Goal: Information Seeking & Learning: Stay updated

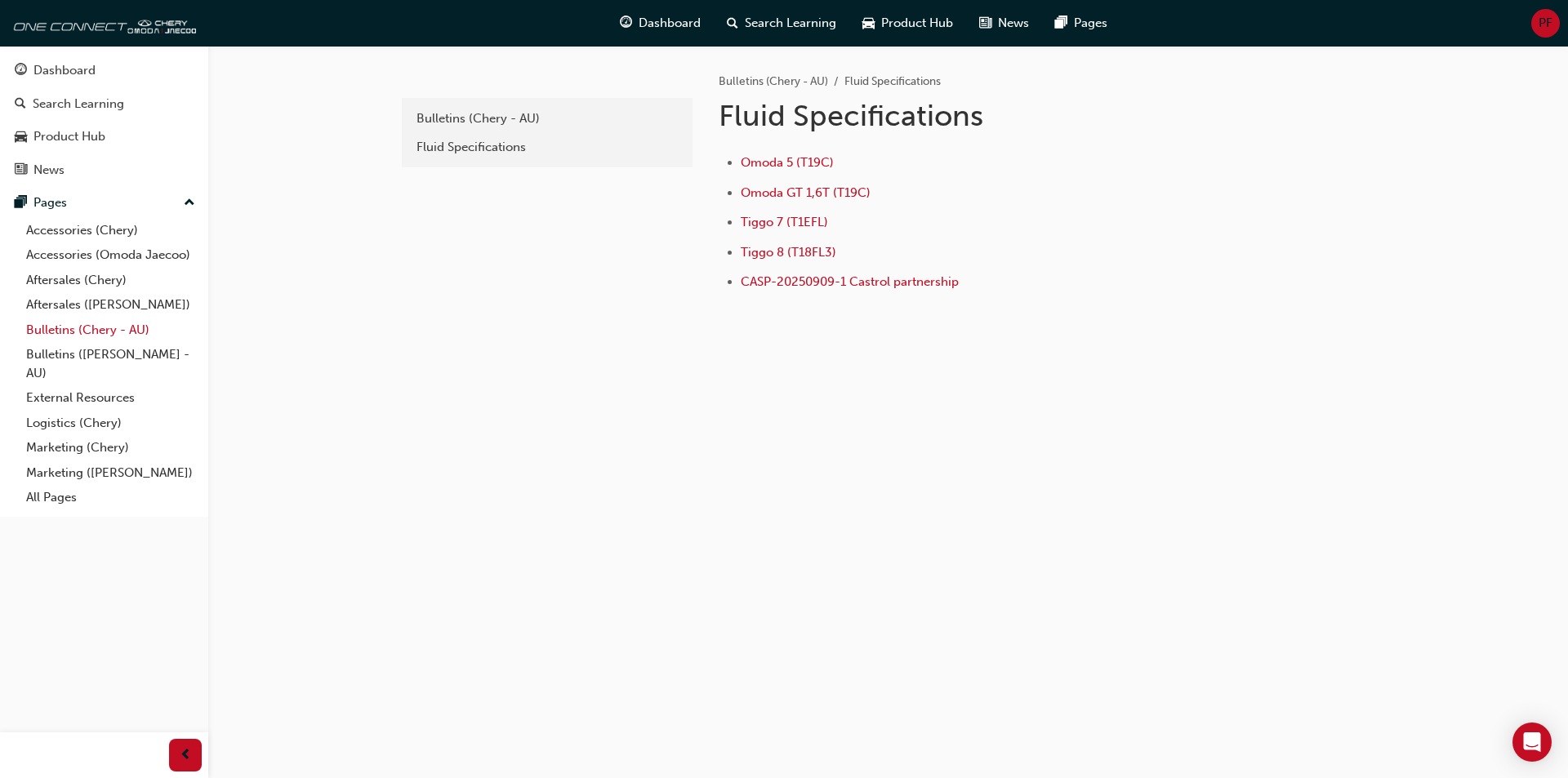
click at [102, 323] on link "Bulletins (Chery - AU)" at bounding box center [110, 331] width 182 height 25
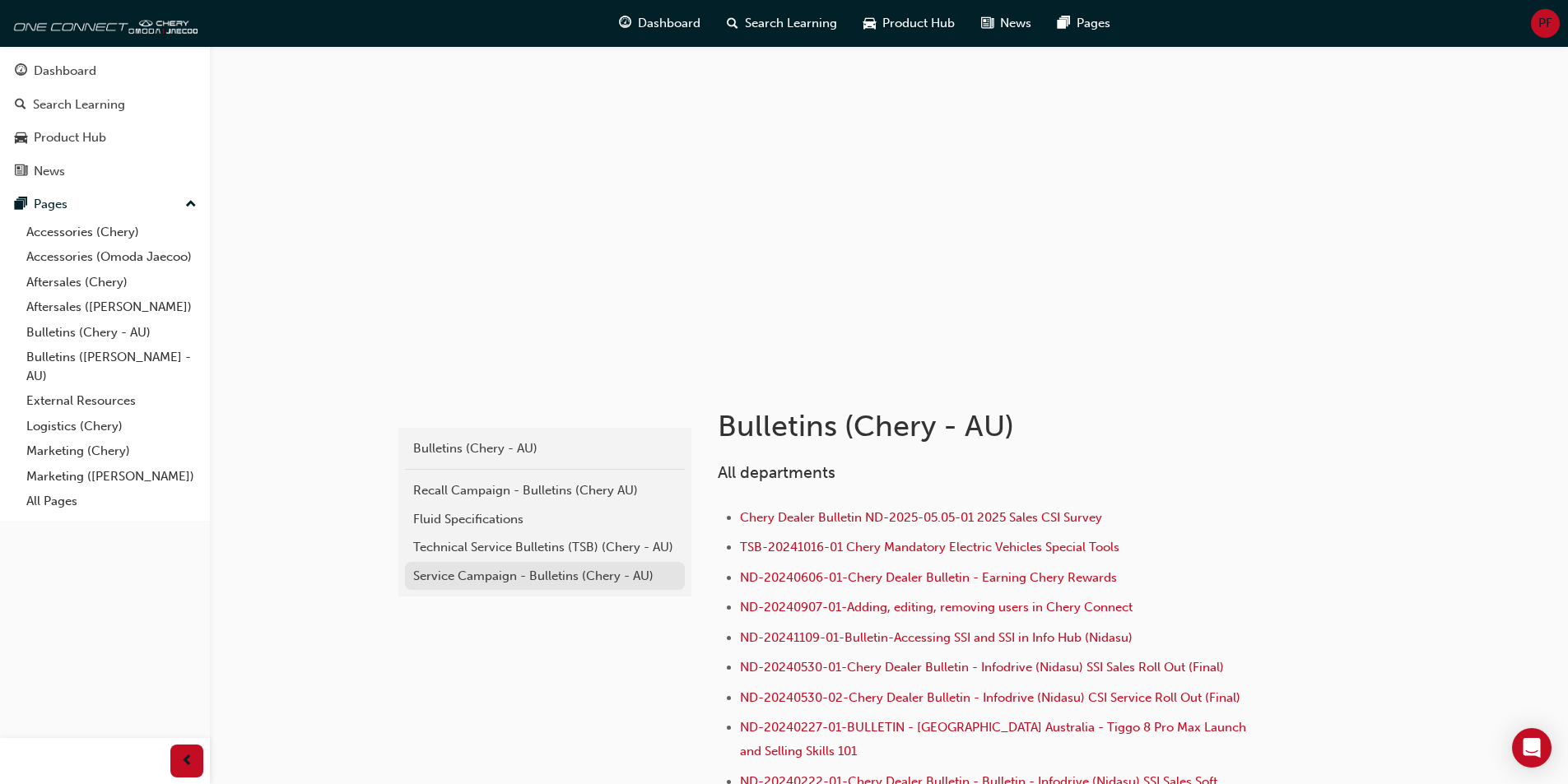
click at [544, 576] on div "Service Campaign - Bulletins (Chery - AU)" at bounding box center [545, 576] width 263 height 19
click at [505, 486] on div "Recall Campaign - Bulletins (Chery AU)" at bounding box center [545, 491] width 263 height 19
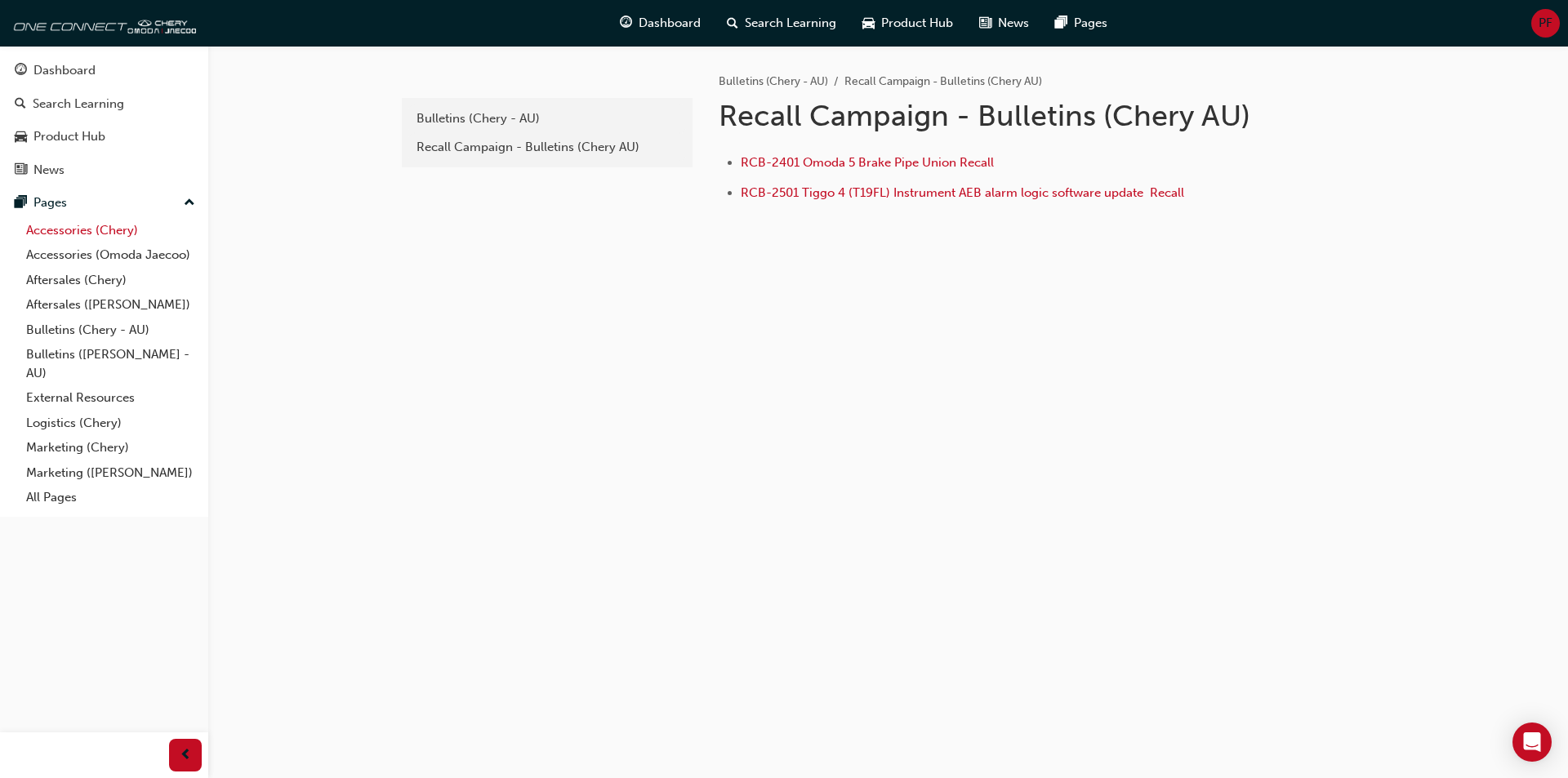
click at [64, 225] on link "Accessories (Chery)" at bounding box center [110, 231] width 182 height 25
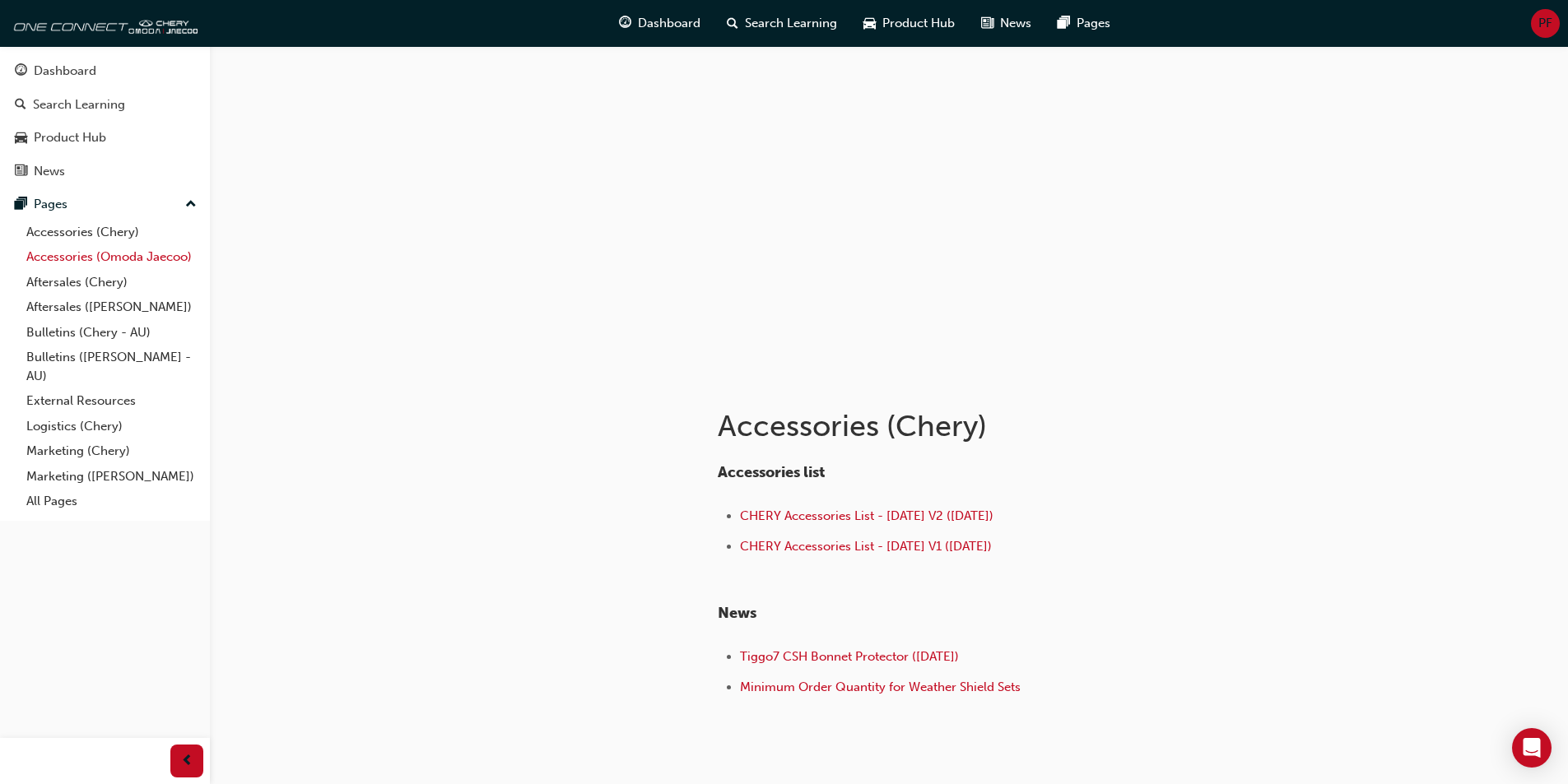
click at [79, 259] on link "Accessories (Omoda Jaecoo)" at bounding box center [111, 257] width 184 height 25
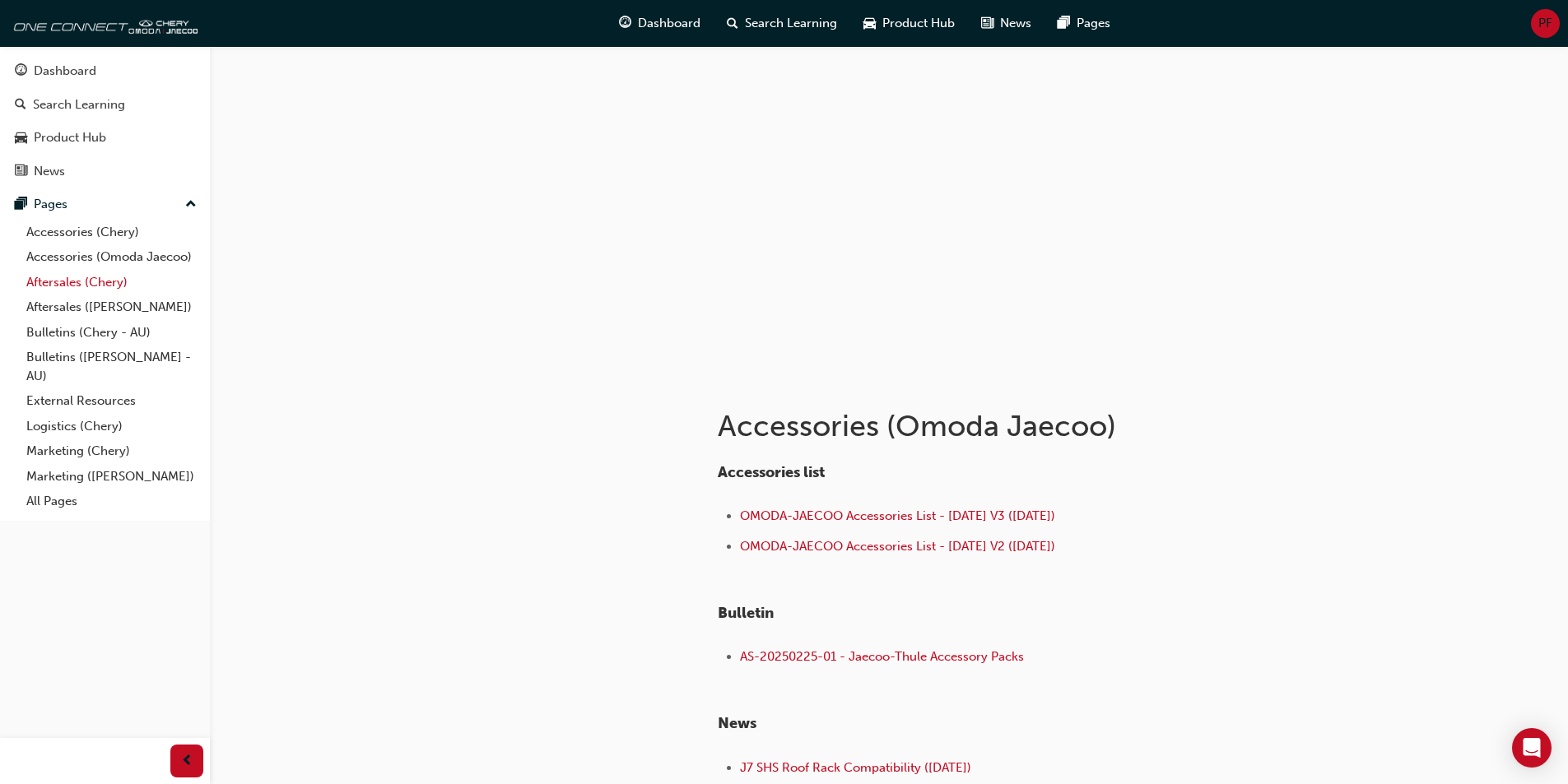
click at [86, 280] on link "Aftersales (Chery)" at bounding box center [111, 282] width 184 height 25
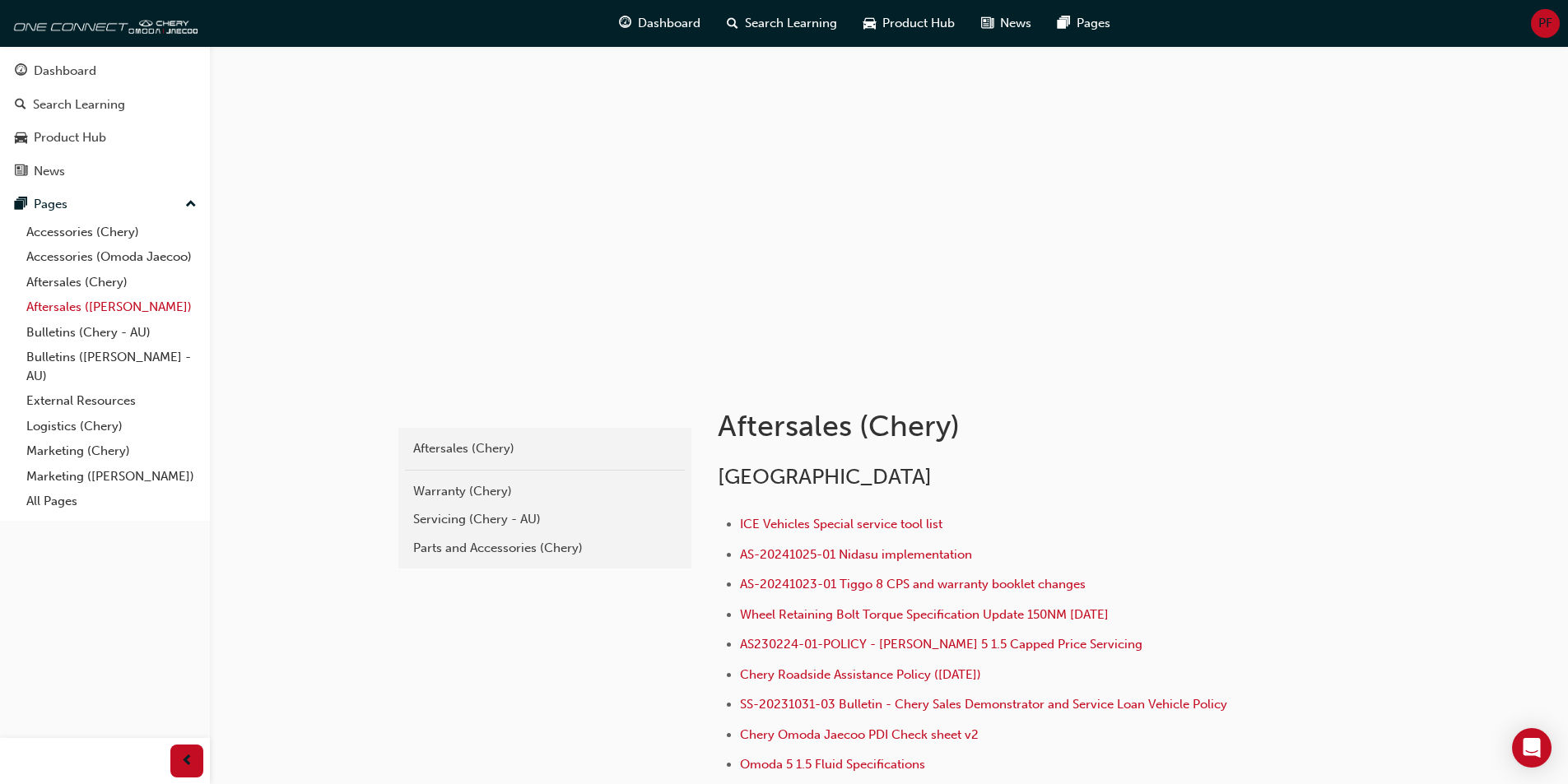
click at [95, 298] on link "Aftersales ([PERSON_NAME])" at bounding box center [111, 307] width 184 height 25
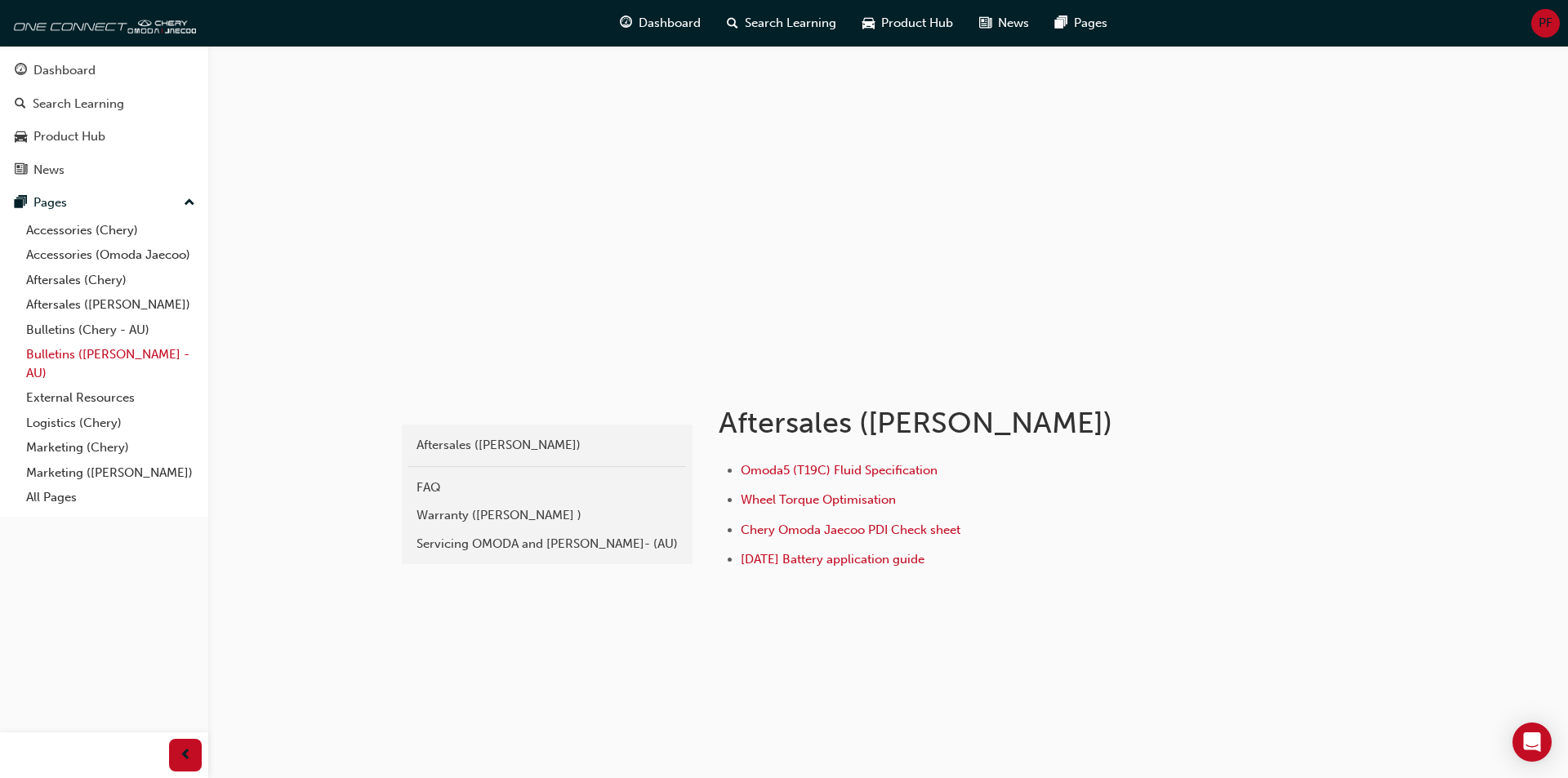
click at [137, 348] on link "Bulletins ([PERSON_NAME] - AU)" at bounding box center [110, 364] width 182 height 44
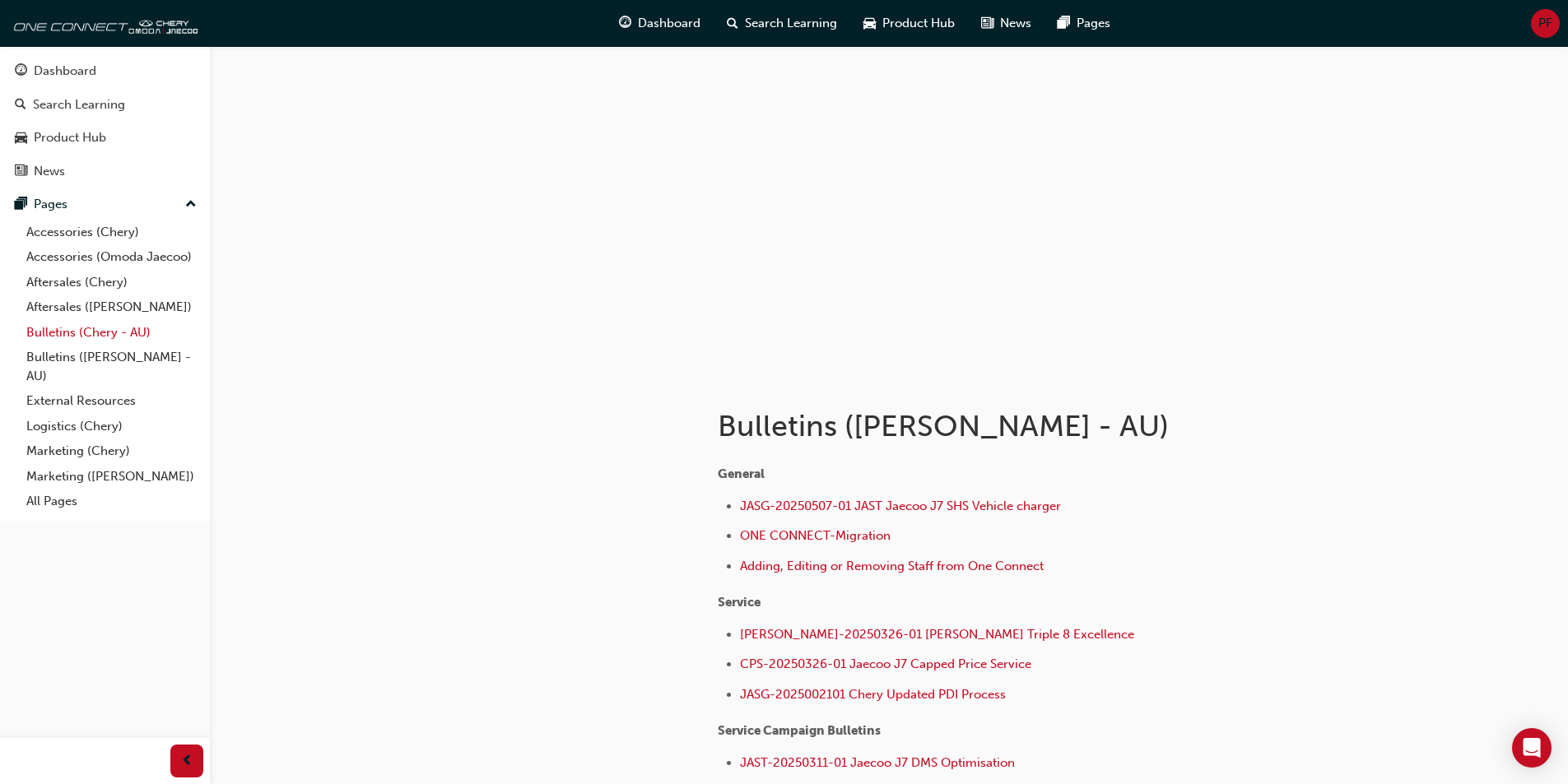
click at [107, 330] on link "Bulletins (Chery - AU)" at bounding box center [111, 333] width 184 height 25
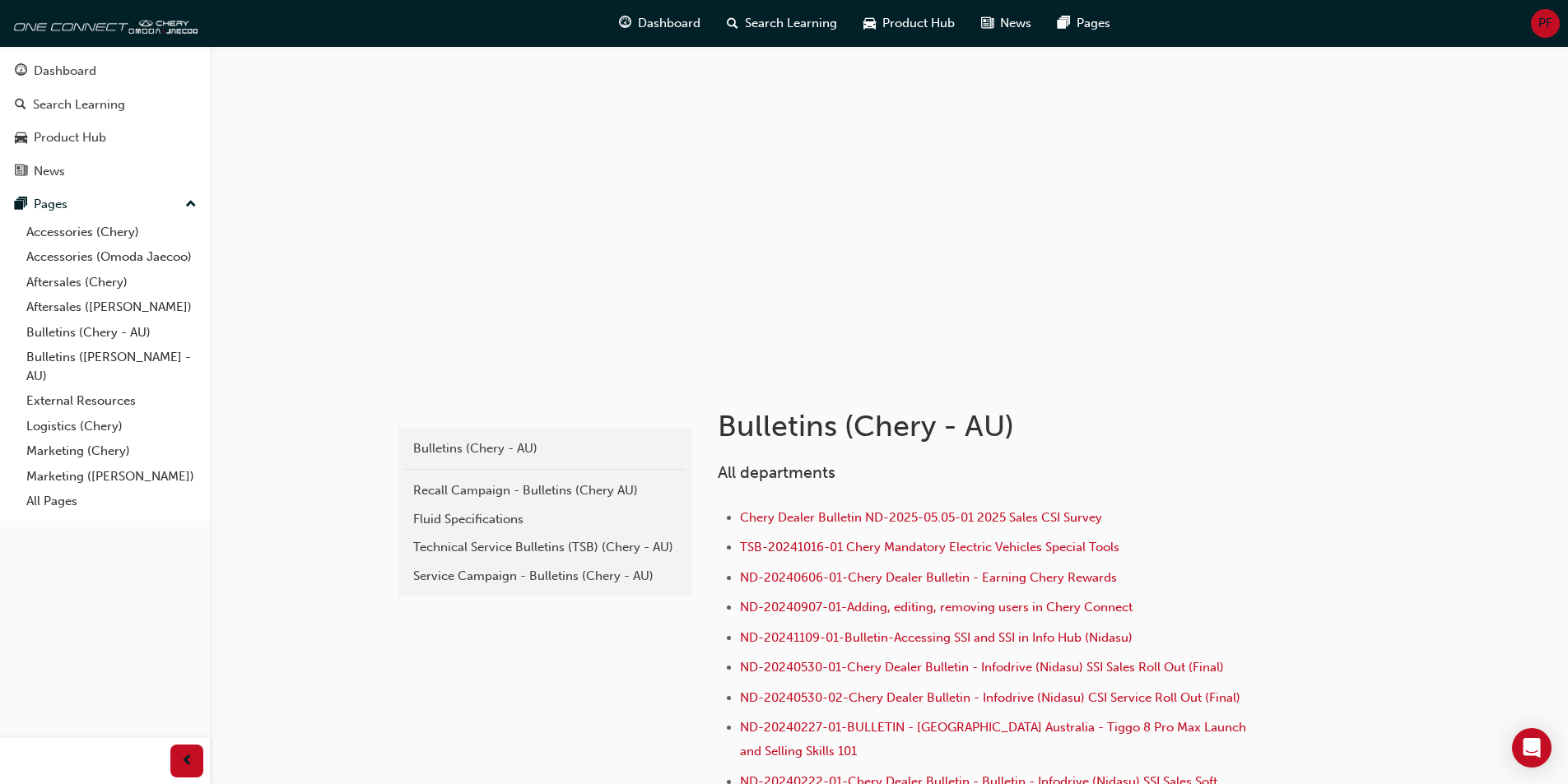
click at [556, 485] on div "Recall Campaign - Bulletins (Chery AU)" at bounding box center [545, 491] width 263 height 19
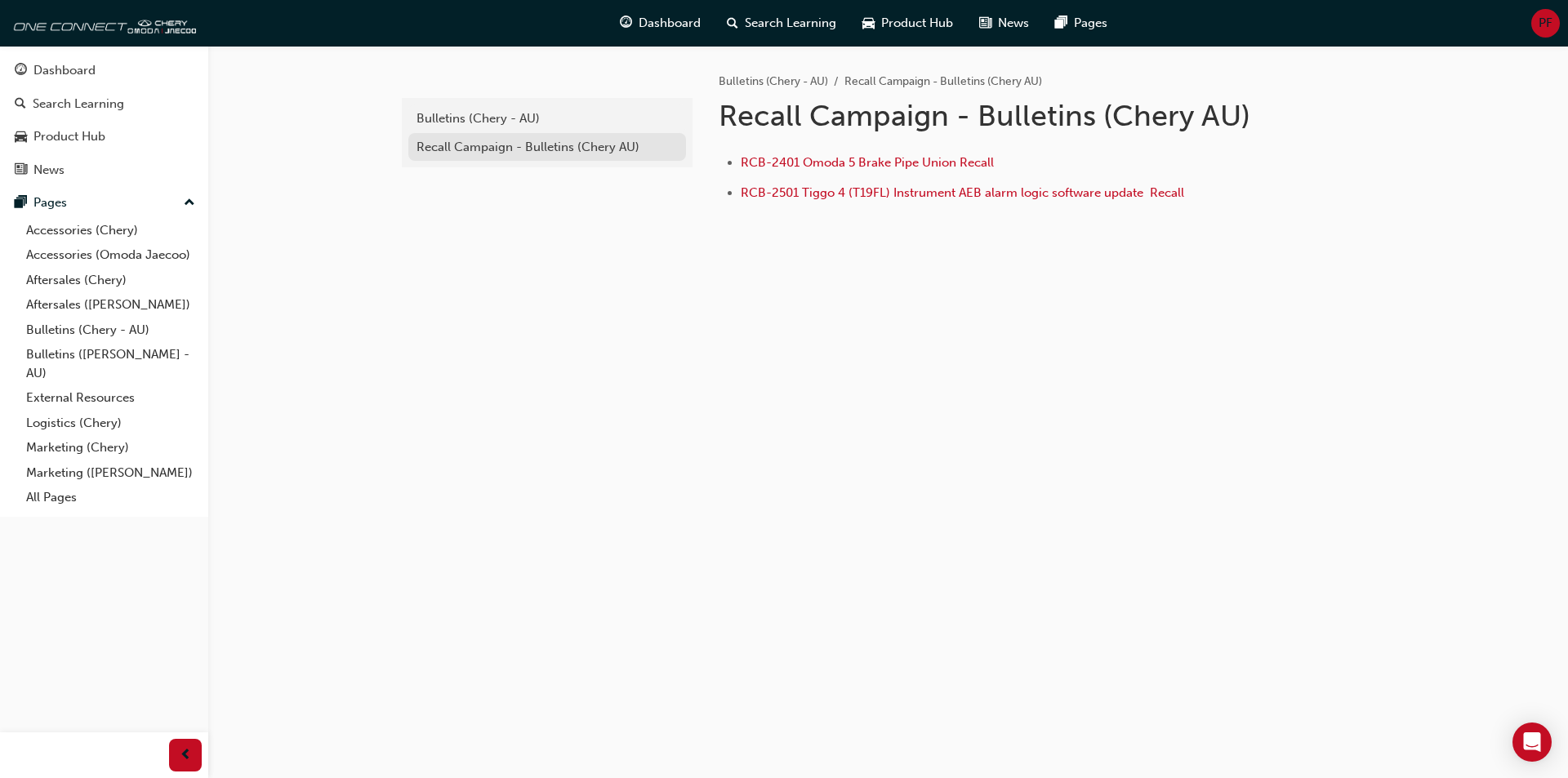
click at [449, 143] on div "Recall Campaign - Bulletins (Chery AU)" at bounding box center [546, 147] width 261 height 18
click at [474, 114] on div "Bulletins (Chery - AU)" at bounding box center [546, 118] width 261 height 18
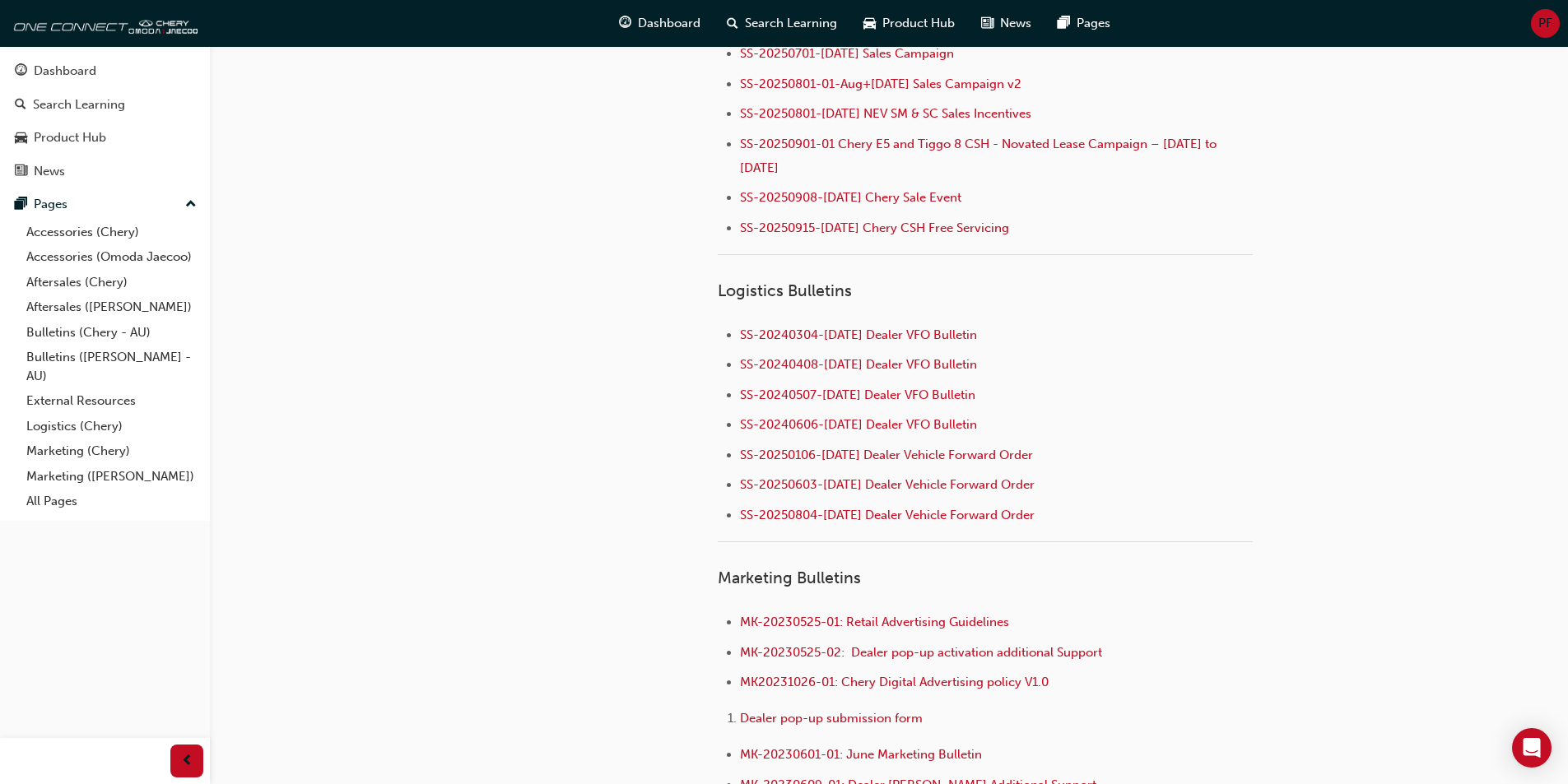
scroll to position [1958, 0]
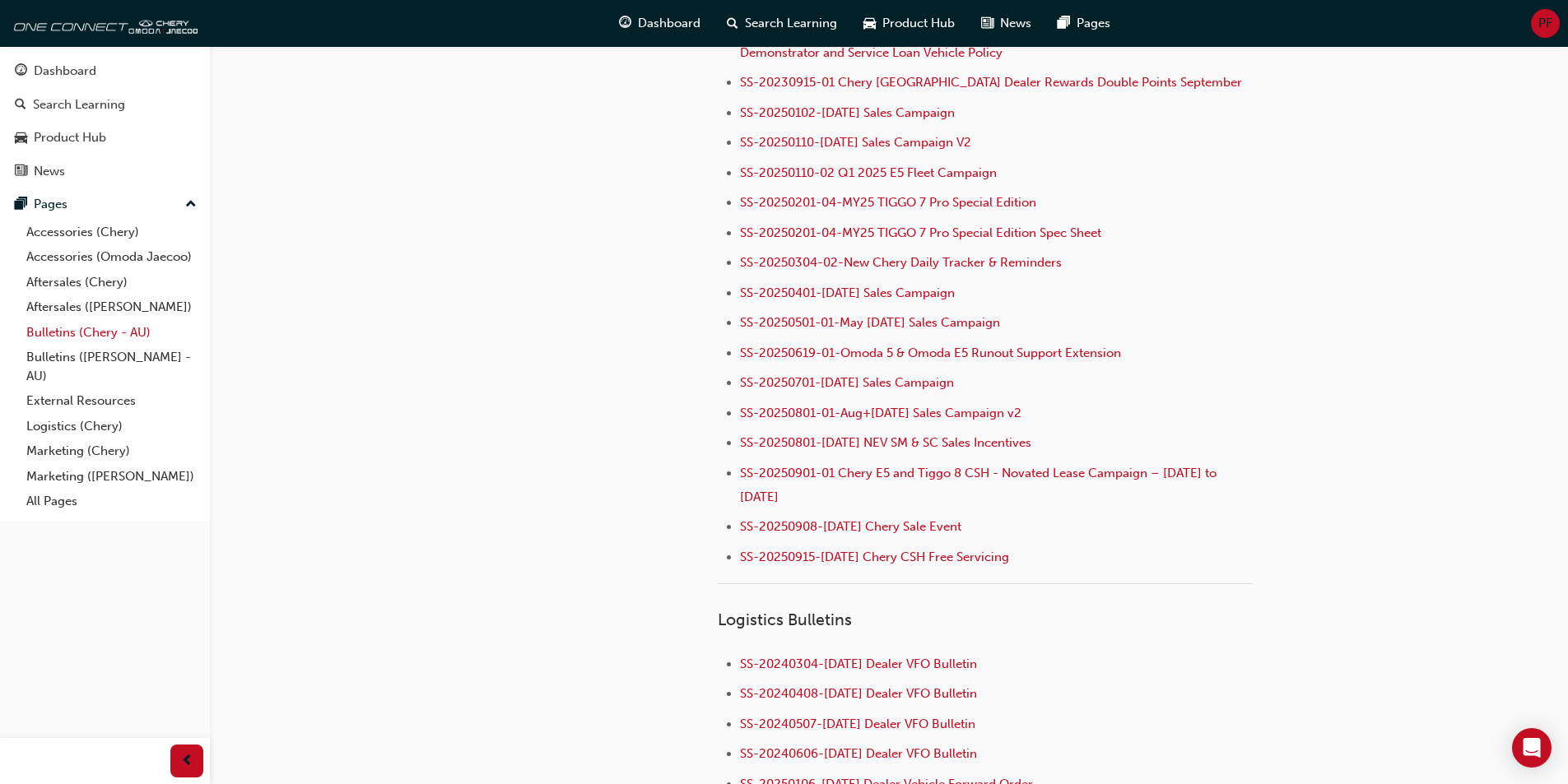
click at [97, 331] on link "Bulletins (Chery - AU)" at bounding box center [111, 333] width 184 height 25
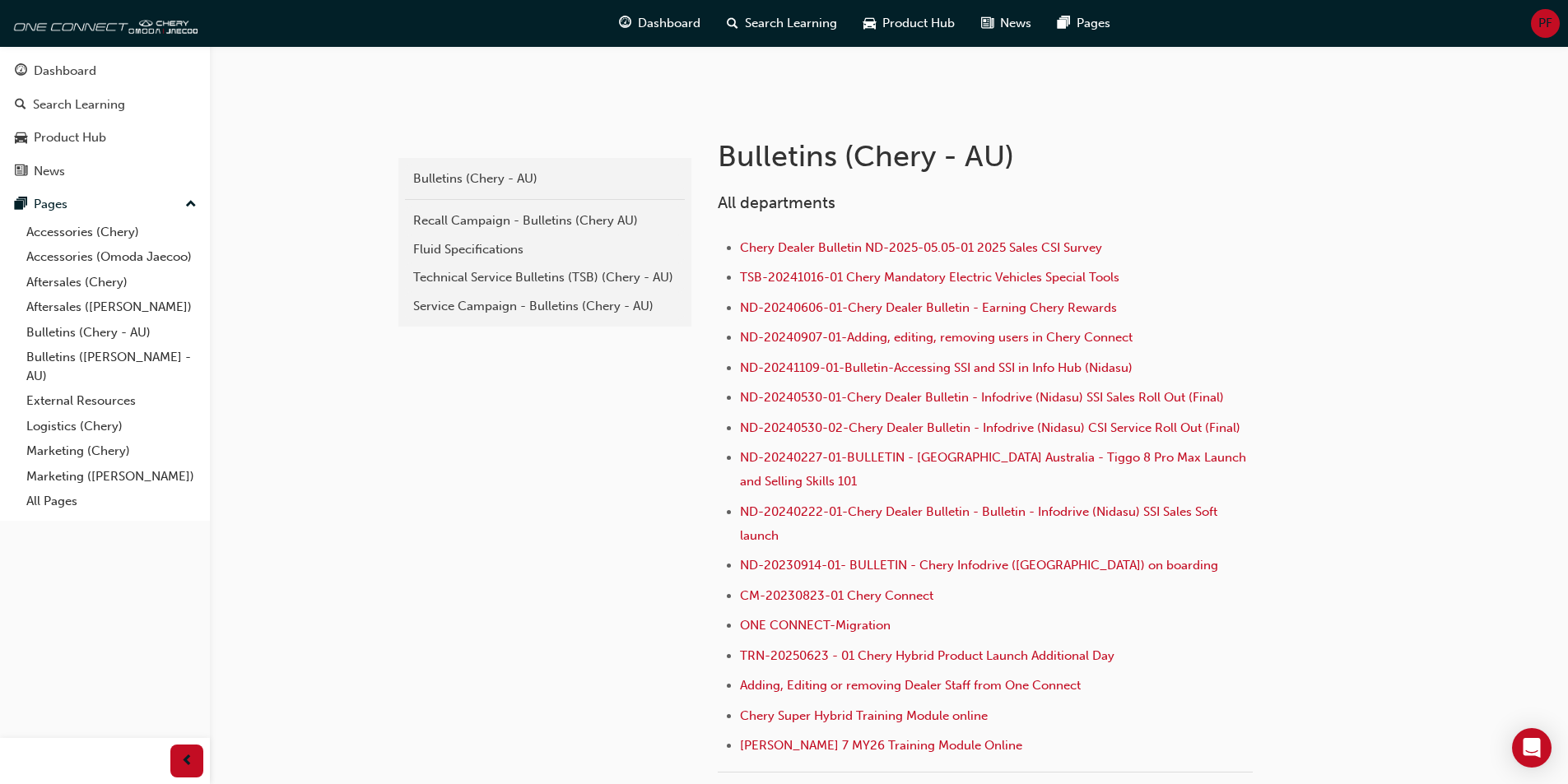
scroll to position [312, 0]
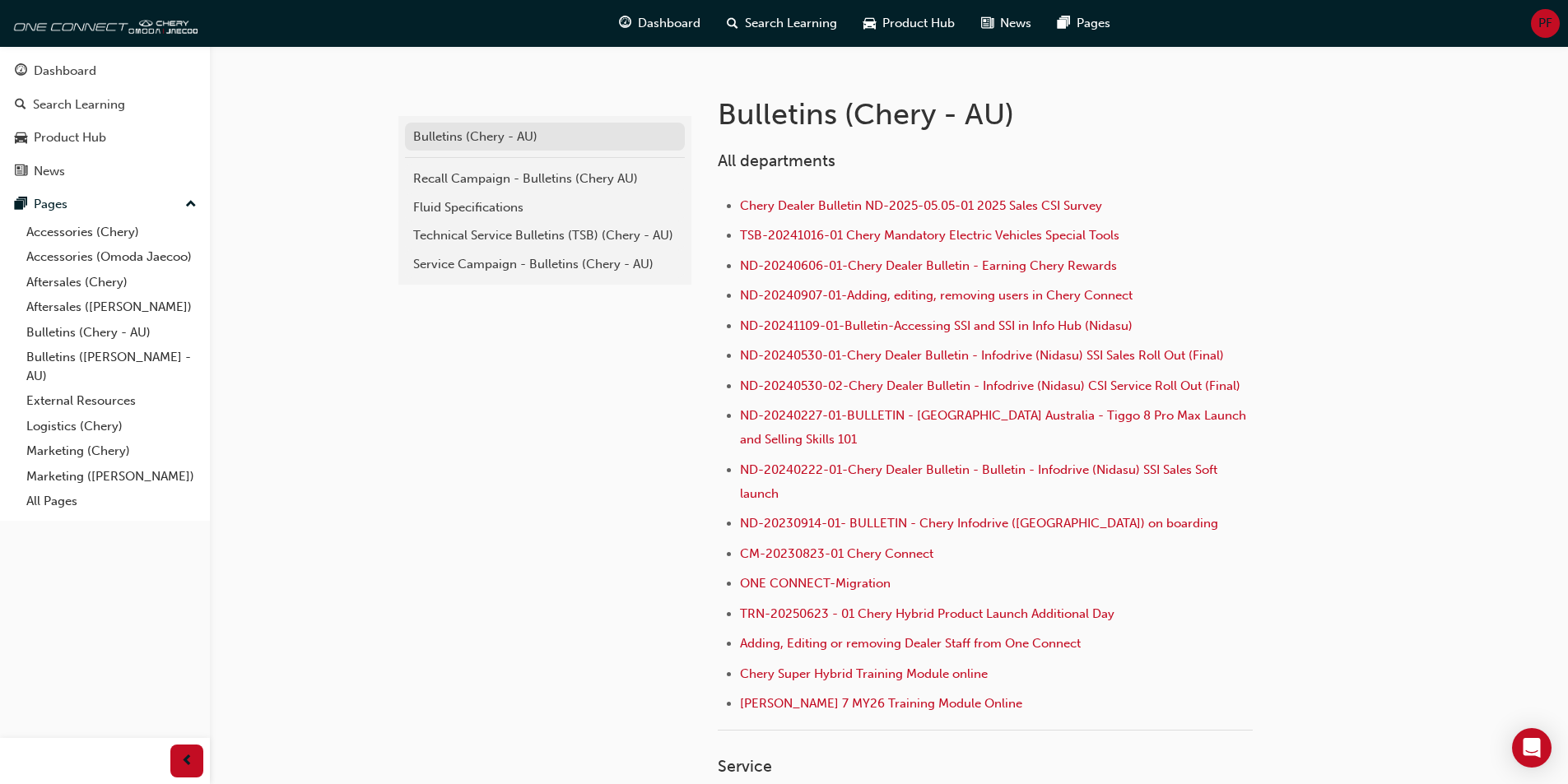
click at [462, 135] on div "Bulletins (Chery - AU)" at bounding box center [545, 137] width 263 height 19
click at [455, 169] on div "Recall Campaign - Bulletins (Chery AU)" at bounding box center [545, 178] width 263 height 19
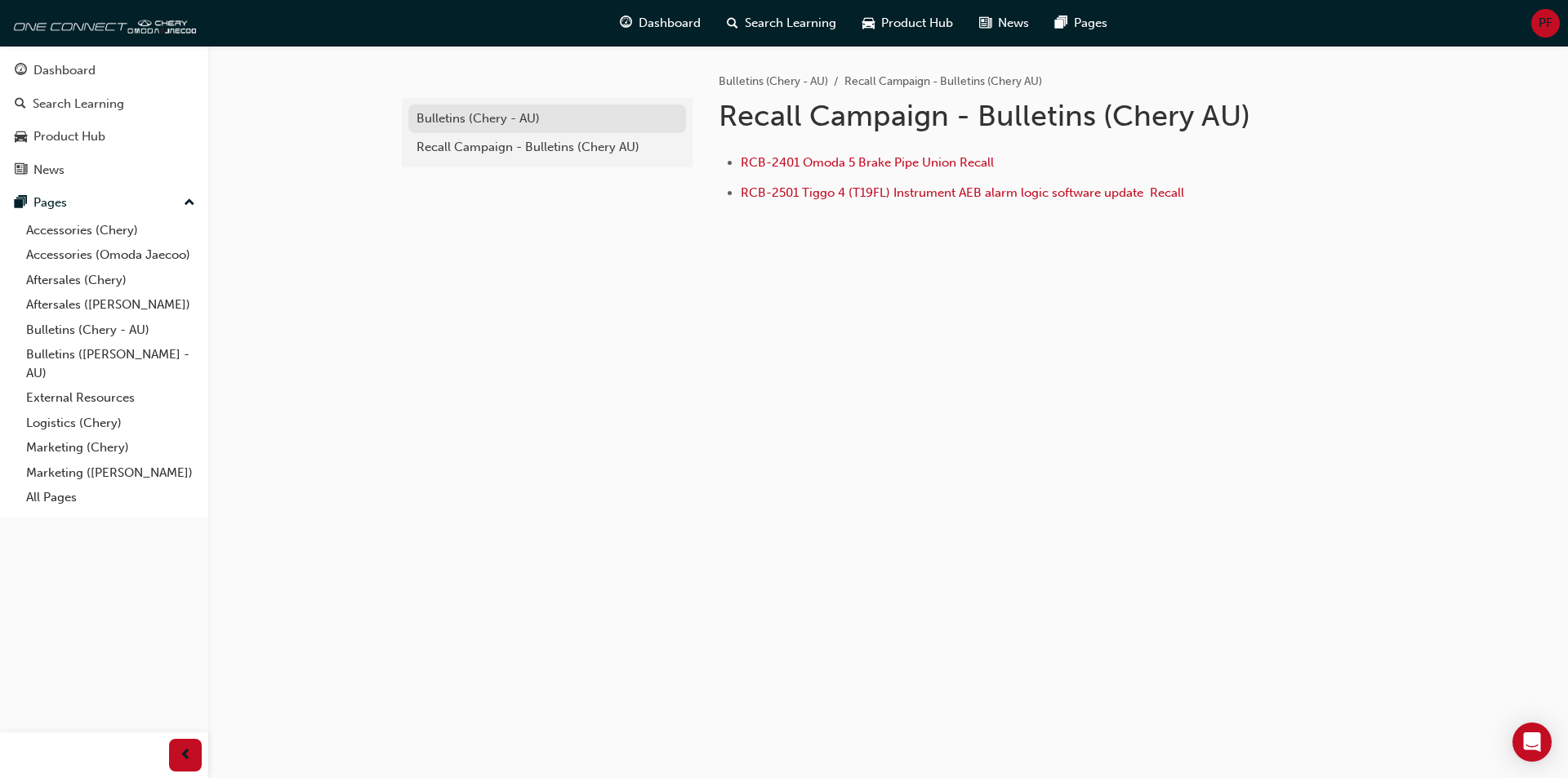
click at [448, 125] on div "Bulletins (Chery - AU)" at bounding box center [546, 118] width 261 height 18
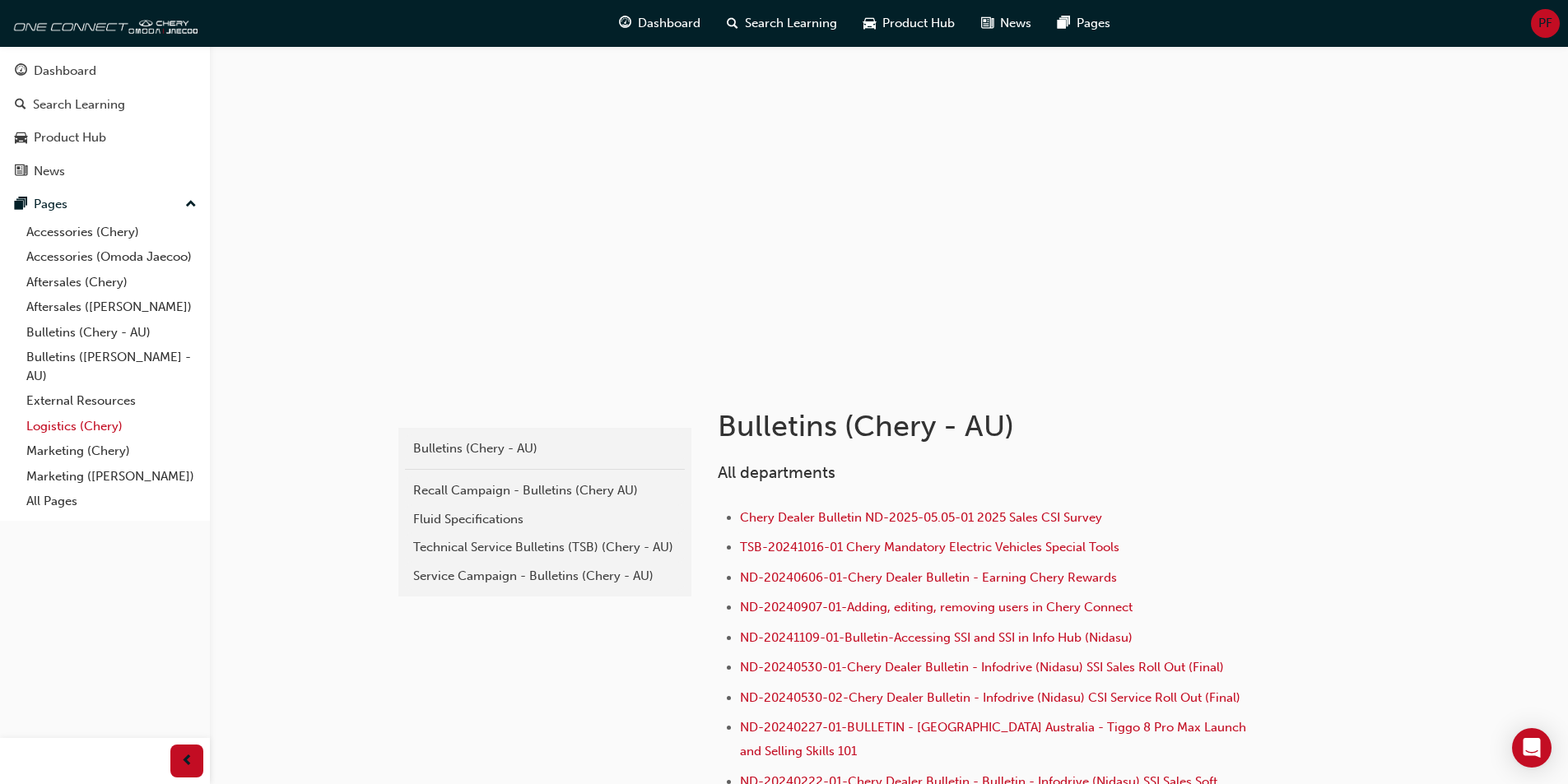
click at [74, 419] on link "Logistics (Chery)" at bounding box center [111, 426] width 184 height 25
